Goal: Transaction & Acquisition: Book appointment/travel/reservation

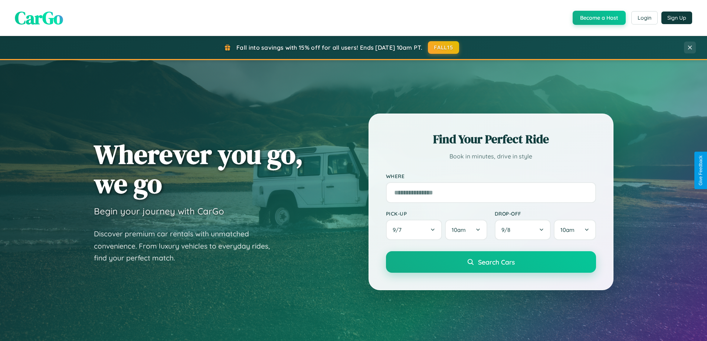
scroll to position [320, 0]
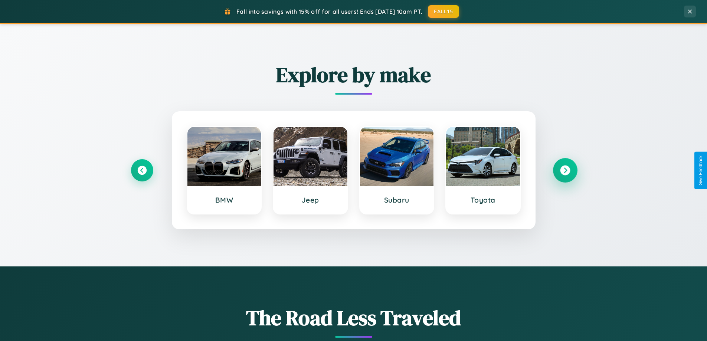
click at [565, 170] on icon at bounding box center [565, 171] width 10 height 10
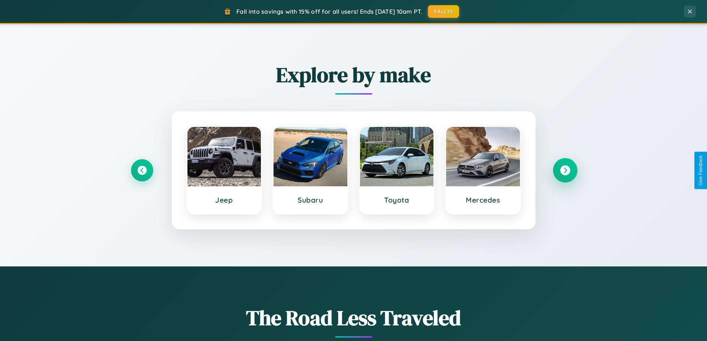
click at [565, 170] on icon at bounding box center [565, 171] width 10 height 10
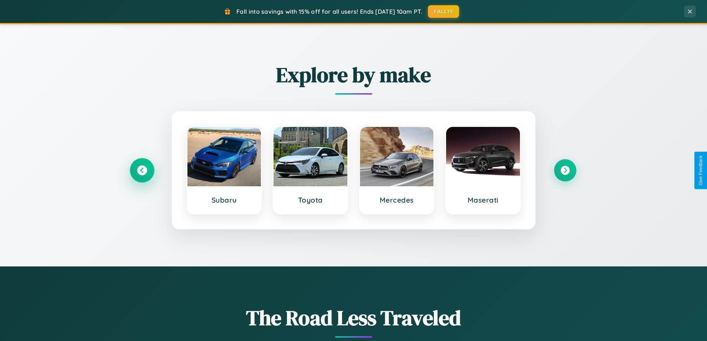
click at [142, 170] on icon at bounding box center [142, 171] width 10 height 10
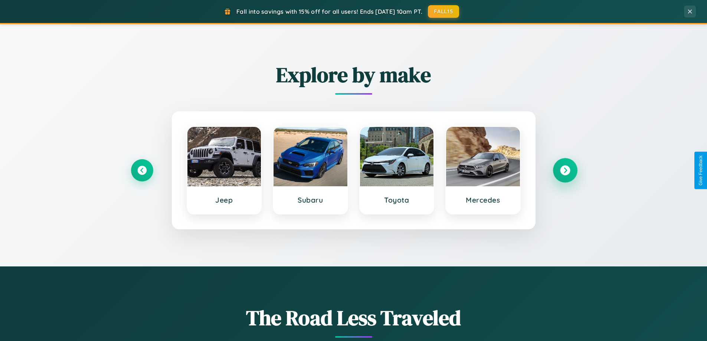
click at [565, 170] on icon at bounding box center [565, 171] width 10 height 10
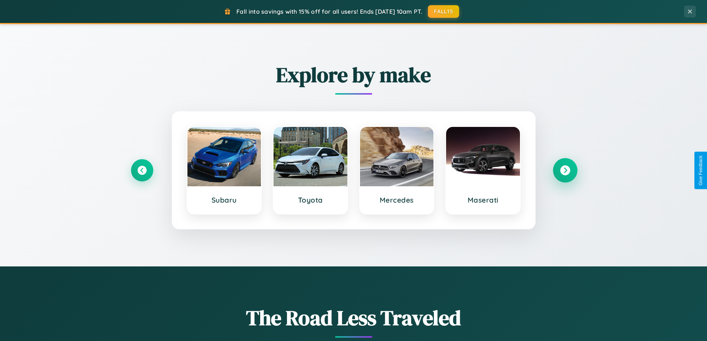
click at [565, 170] on icon at bounding box center [565, 171] width 10 height 10
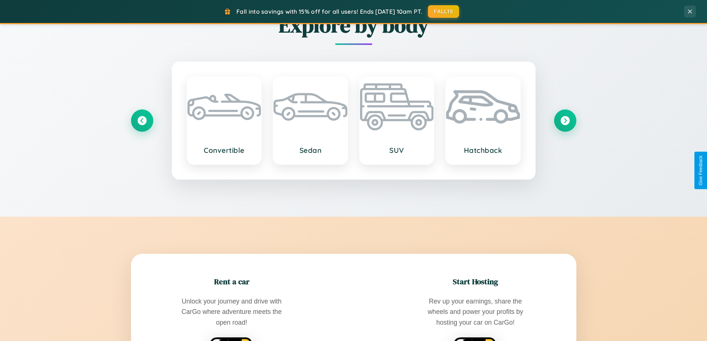
scroll to position [1428, 0]
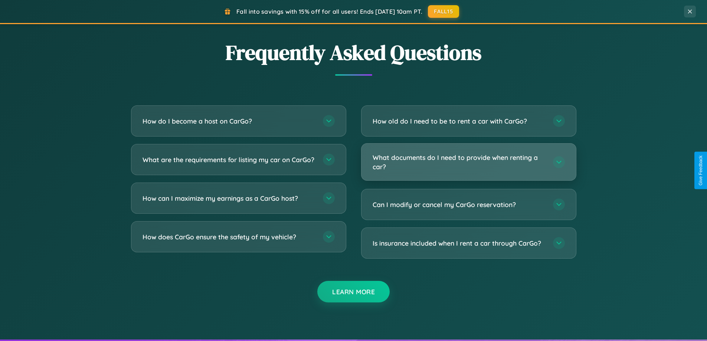
click at [468, 162] on h3 "What documents do I need to provide when renting a car?" at bounding box center [459, 162] width 173 height 18
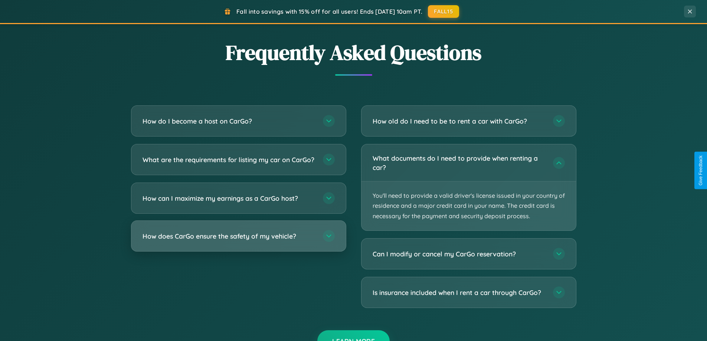
click at [238, 241] on h3 "How does CarGo ensure the safety of my vehicle?" at bounding box center [229, 236] width 173 height 9
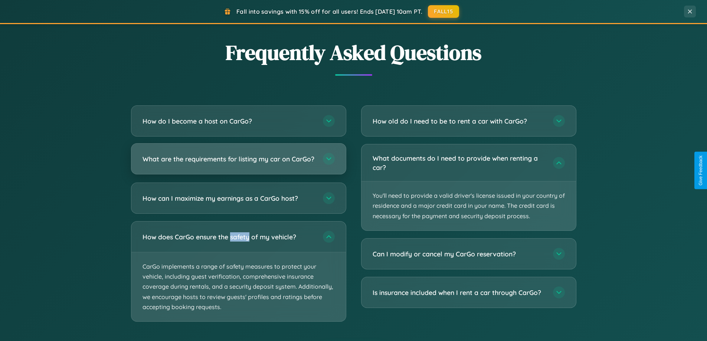
click at [238, 163] on h3 "What are the requirements for listing my car on CarGo?" at bounding box center [229, 158] width 173 height 9
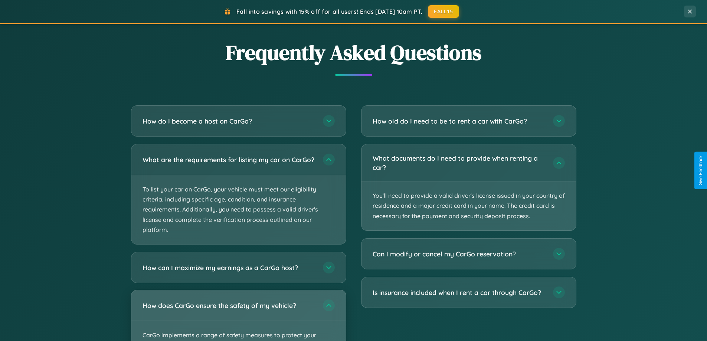
click at [238, 319] on div "How does CarGo ensure the safety of my vehicle?" at bounding box center [238, 305] width 215 height 30
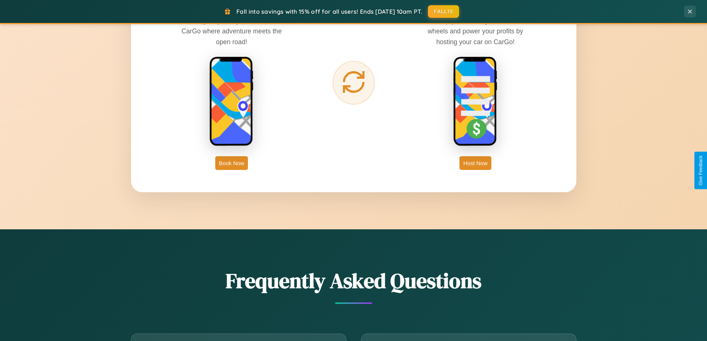
scroll to position [1192, 0]
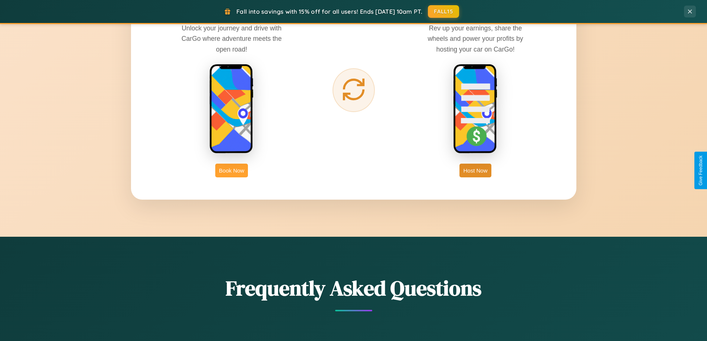
click at [232, 170] on button "Book Now" at bounding box center [231, 171] width 33 height 14
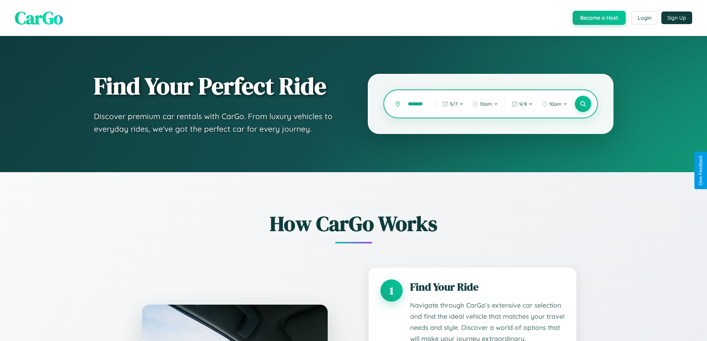
type input "********"
